Goal: Find specific page/section: Find specific page/section

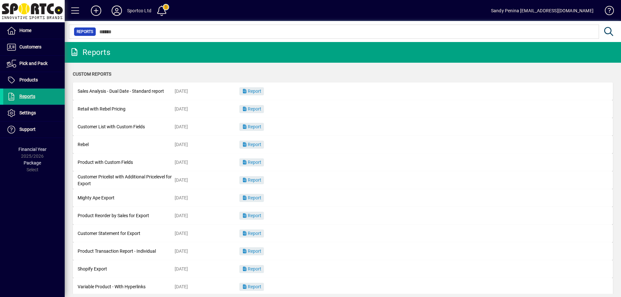
click at [30, 45] on span "Customers" at bounding box center [30, 46] width 22 height 5
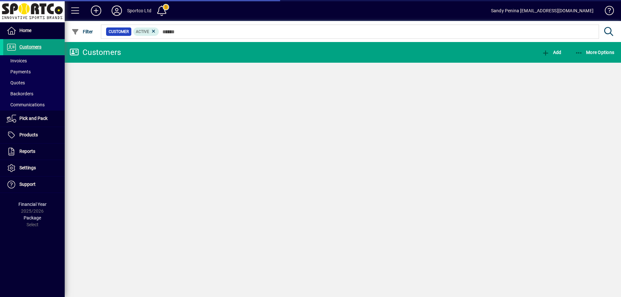
click at [29, 62] on span at bounding box center [33, 61] width 61 height 16
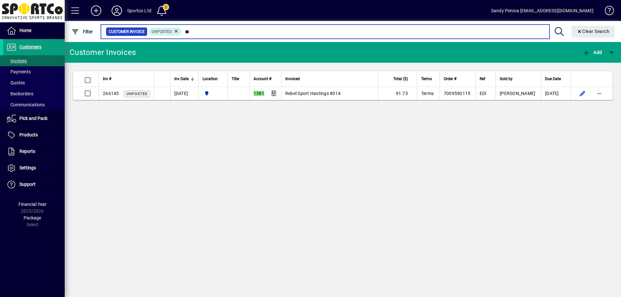
type input "*"
